Goal: Unclear

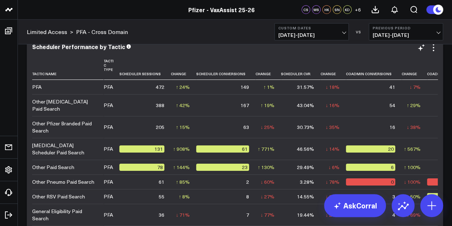
scroll to position [2476, 0]
